Goal: Task Accomplishment & Management: Use online tool/utility

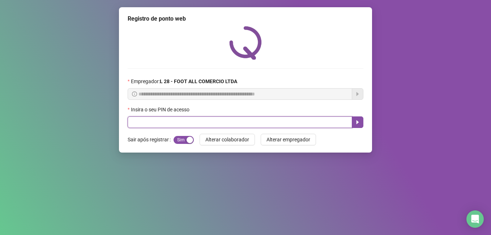
click at [194, 123] on input "text" at bounding box center [240, 122] width 225 height 12
type input "*****"
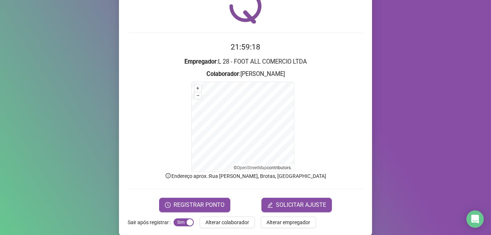
scroll to position [45, 0]
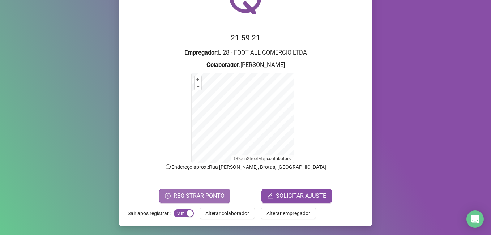
click at [209, 194] on span "REGISTRAR PONTO" at bounding box center [199, 196] width 51 height 9
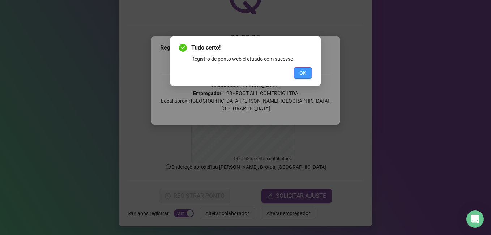
click at [301, 74] on span "OK" at bounding box center [303, 73] width 7 height 8
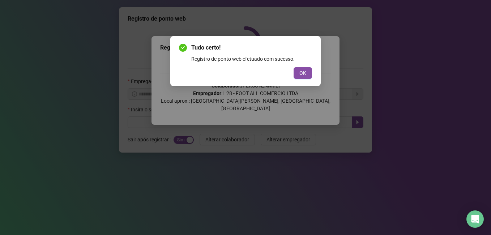
scroll to position [0, 0]
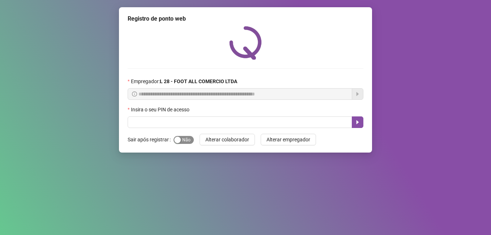
click at [185, 139] on span "Sim Não" at bounding box center [184, 140] width 20 height 8
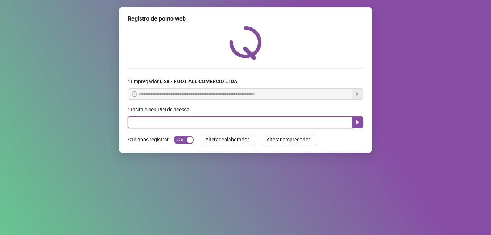
click at [193, 118] on input "text" at bounding box center [240, 122] width 225 height 12
type input "*****"
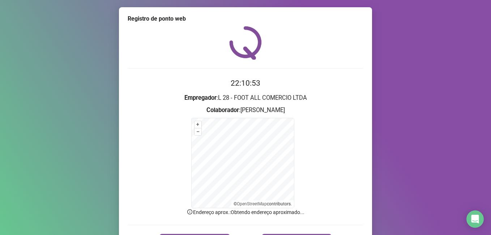
scroll to position [45, 0]
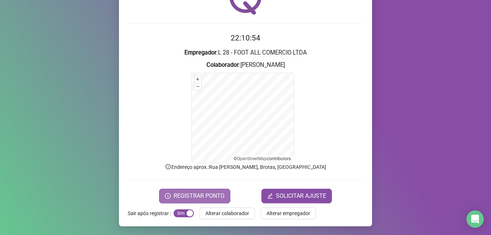
click at [199, 192] on span "REGISTRAR PONTO" at bounding box center [199, 196] width 51 height 9
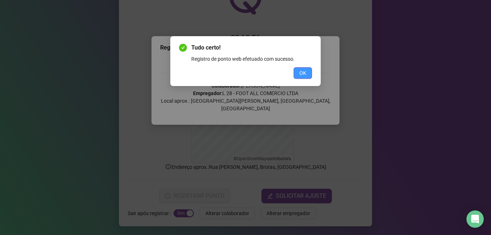
click at [302, 76] on span "OK" at bounding box center [303, 73] width 7 height 8
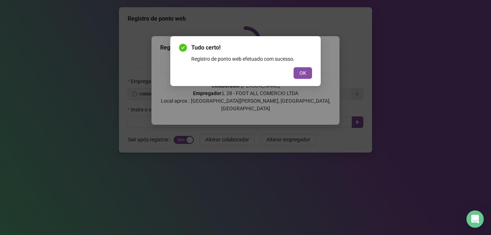
scroll to position [0, 0]
